Goal: Check status

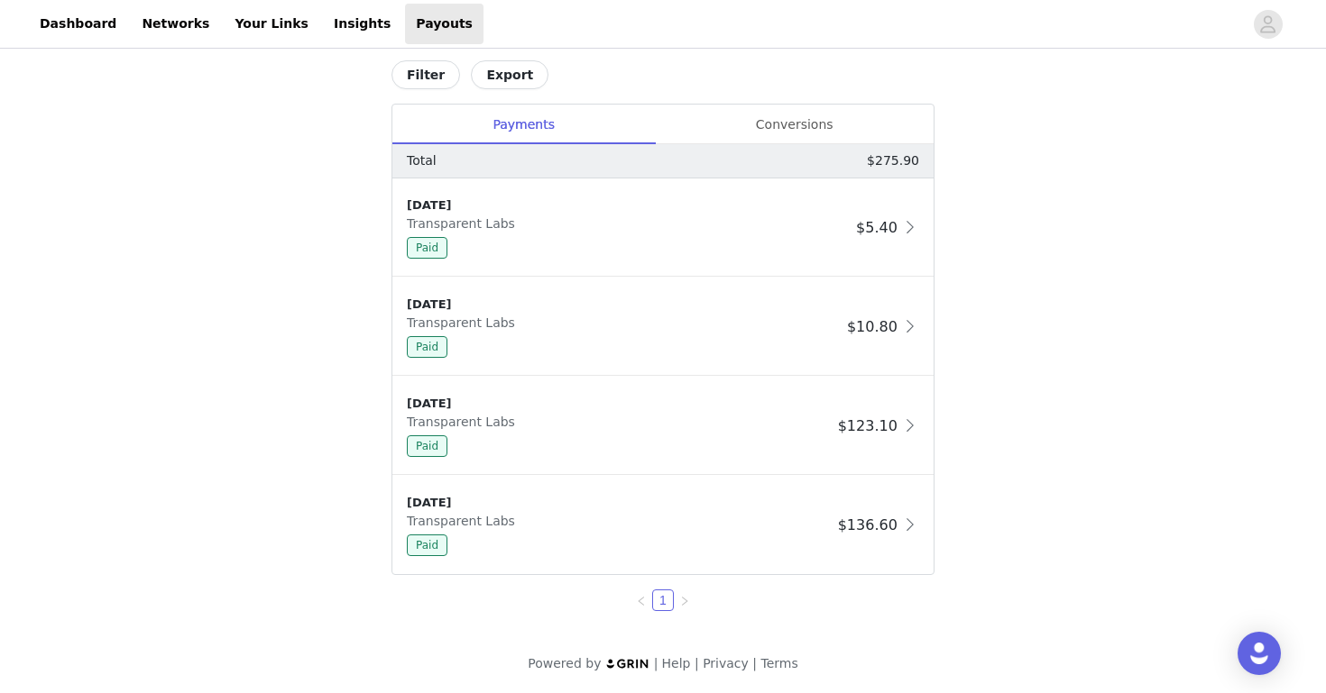
scroll to position [784, 0]
click at [808, 114] on div "Conversions" at bounding box center [794, 125] width 279 height 41
click at [738, 134] on div "Conversions" at bounding box center [794, 125] width 279 height 41
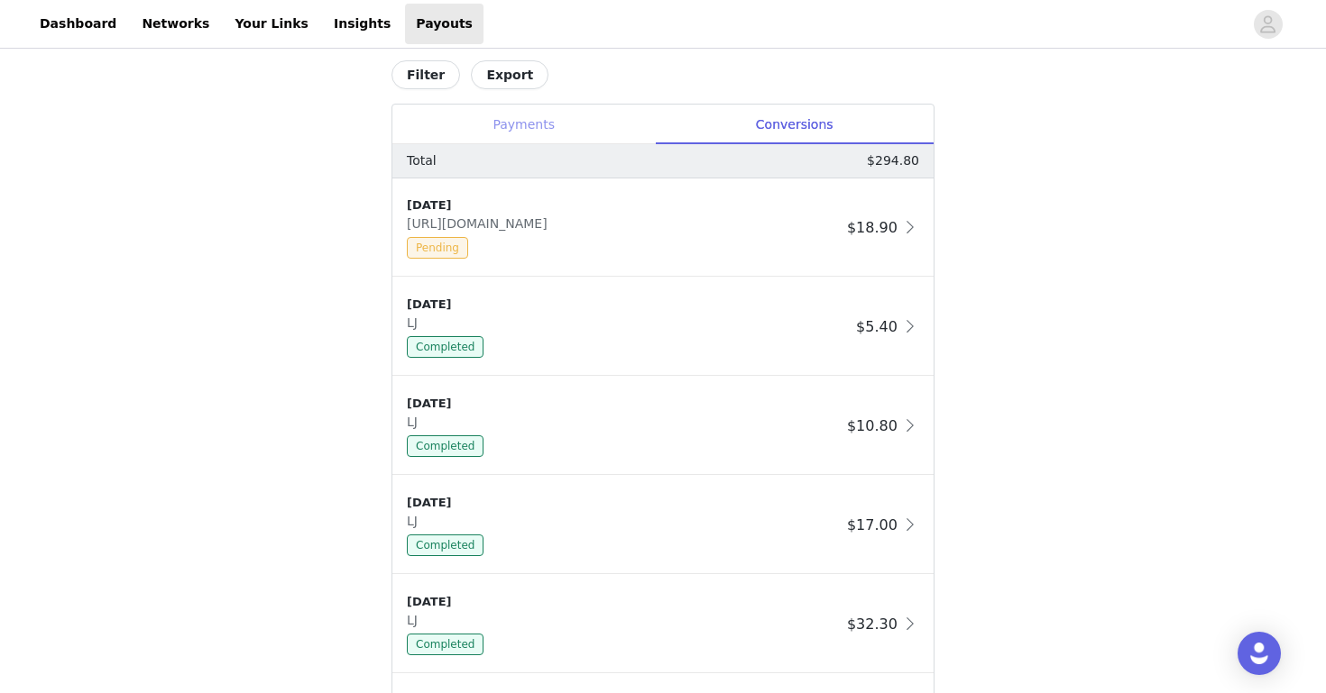
click at [501, 132] on div "Payments" at bounding box center [523, 125] width 262 height 41
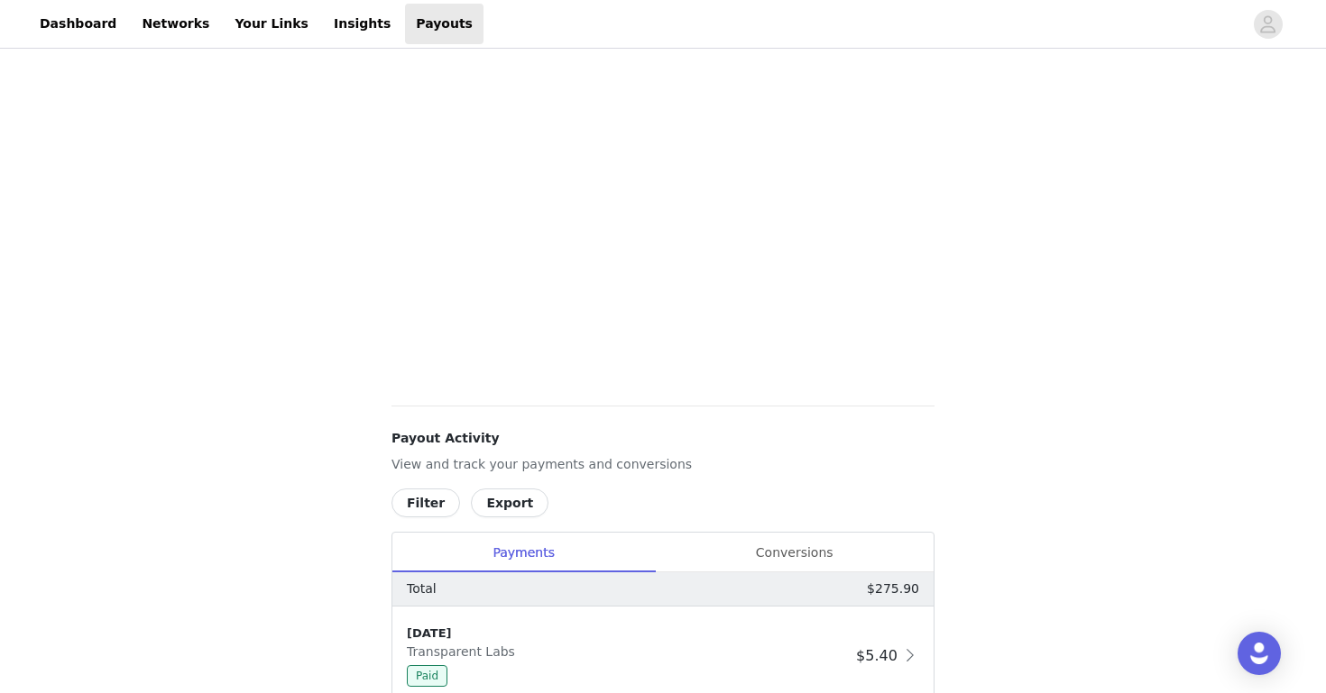
scroll to position [784, 0]
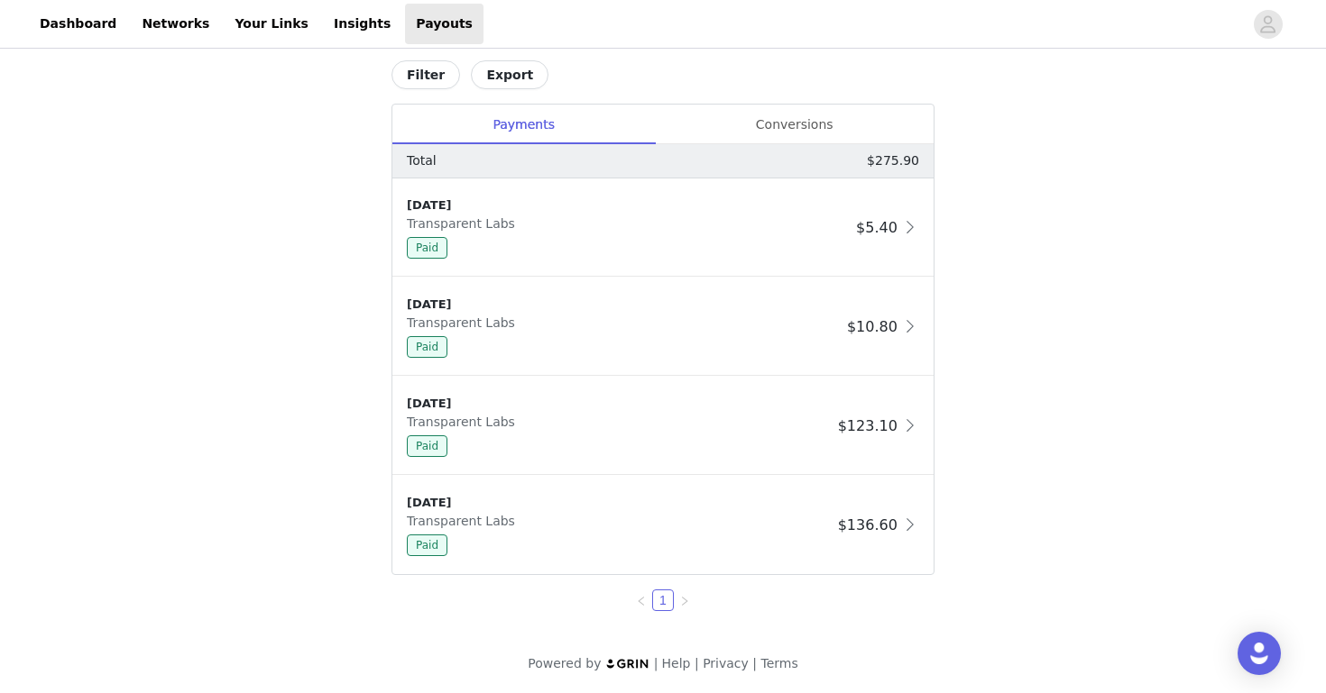
scroll to position [784, 0]
